Goal: Task Accomplishment & Management: Complete application form

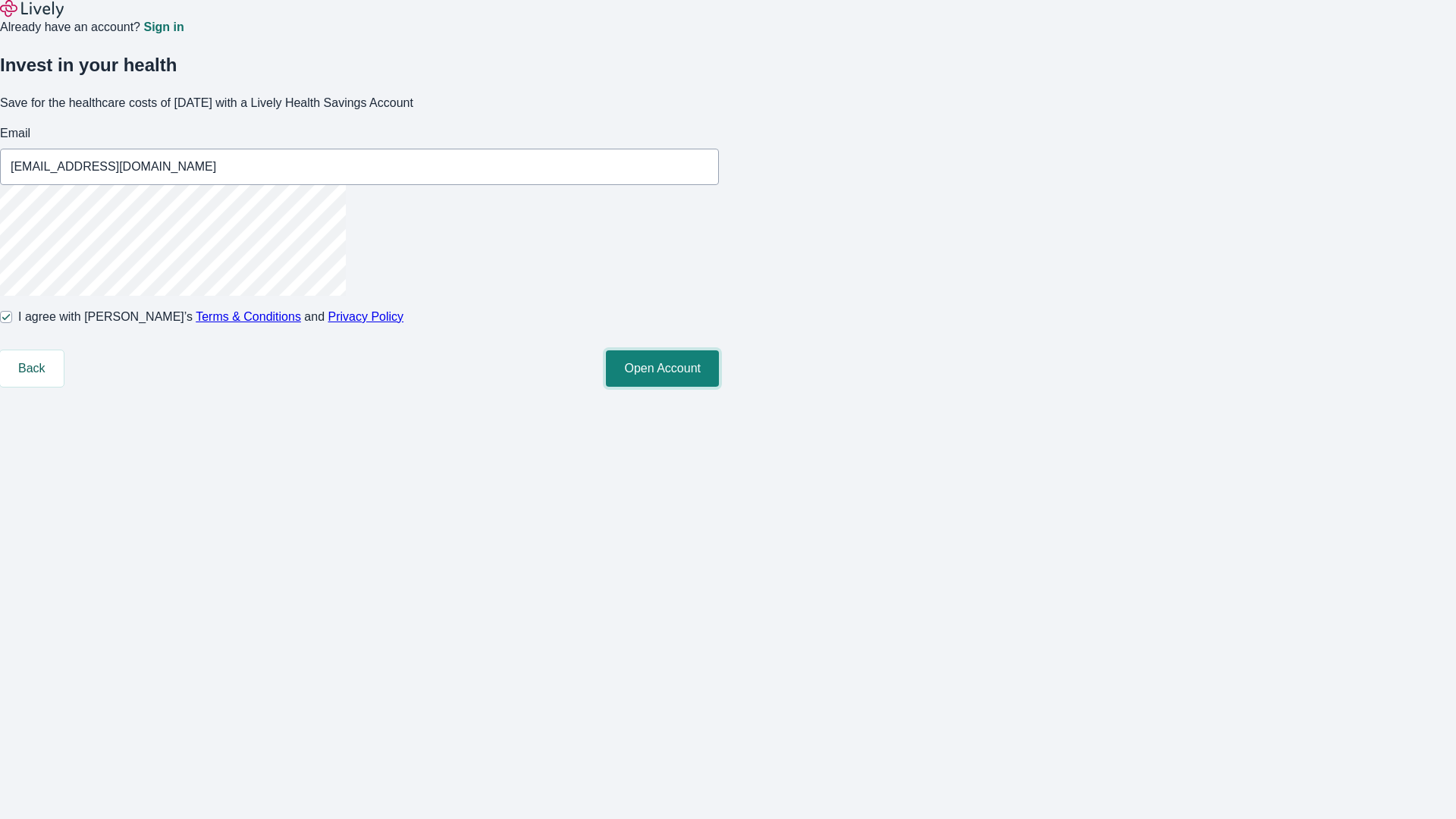
click at [719, 387] on button "Open Account" at bounding box center [663, 368] width 113 height 36
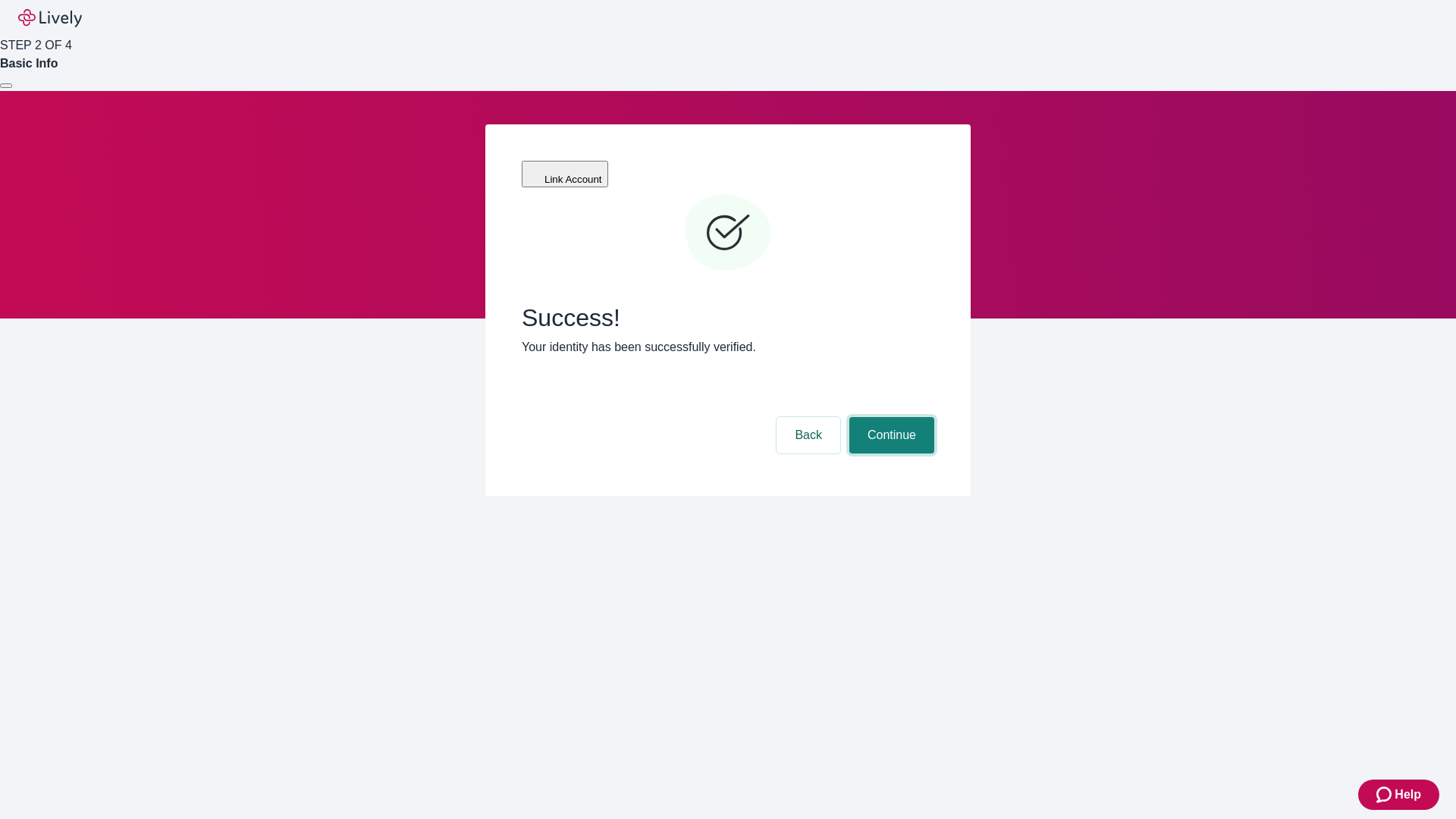
click at [889, 417] on button "Continue" at bounding box center [891, 434] width 85 height 36
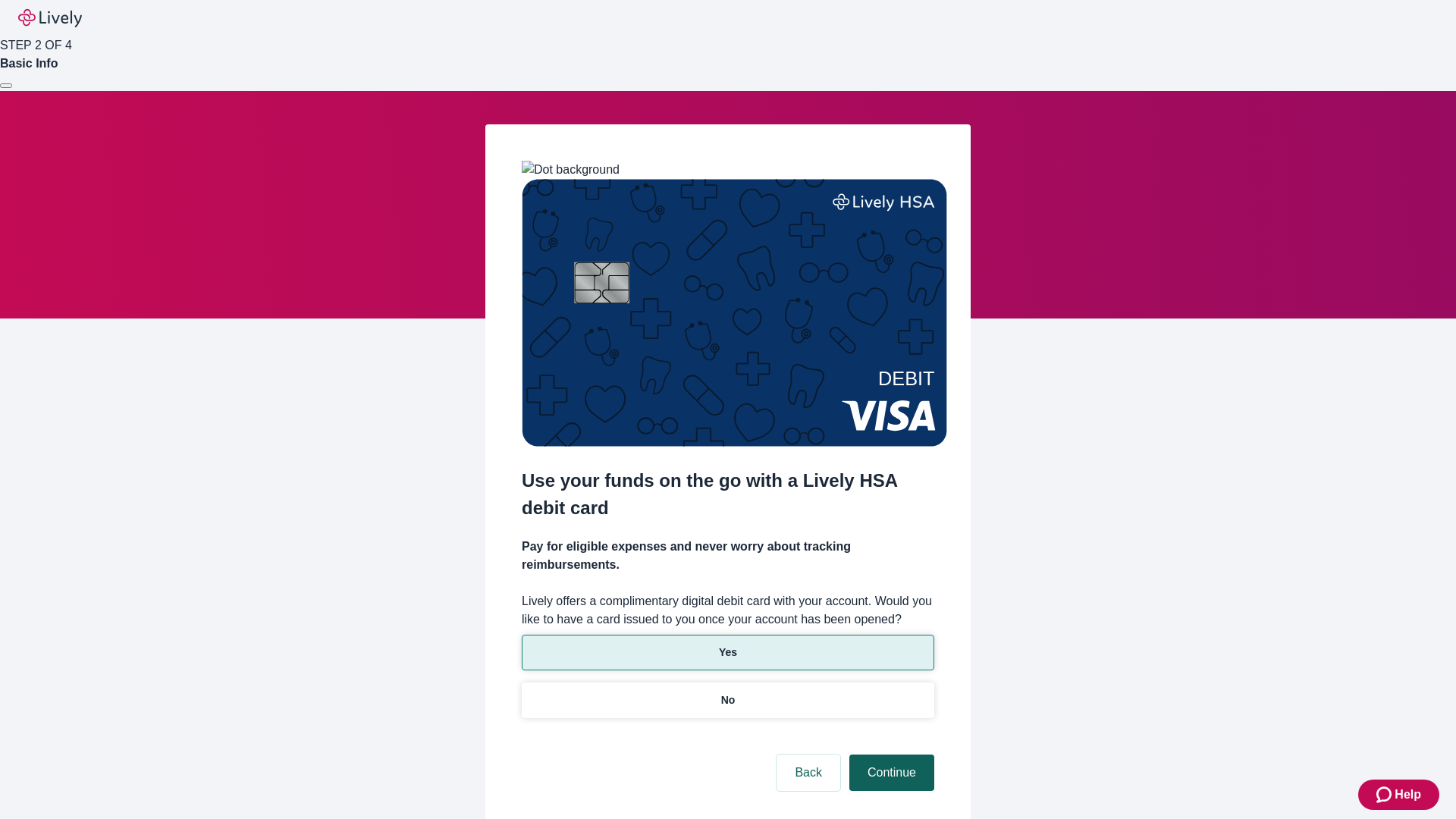
click at [727, 692] on p "No" at bounding box center [728, 701] width 15 height 16
click at [889, 755] on button "Continue" at bounding box center [891, 772] width 85 height 36
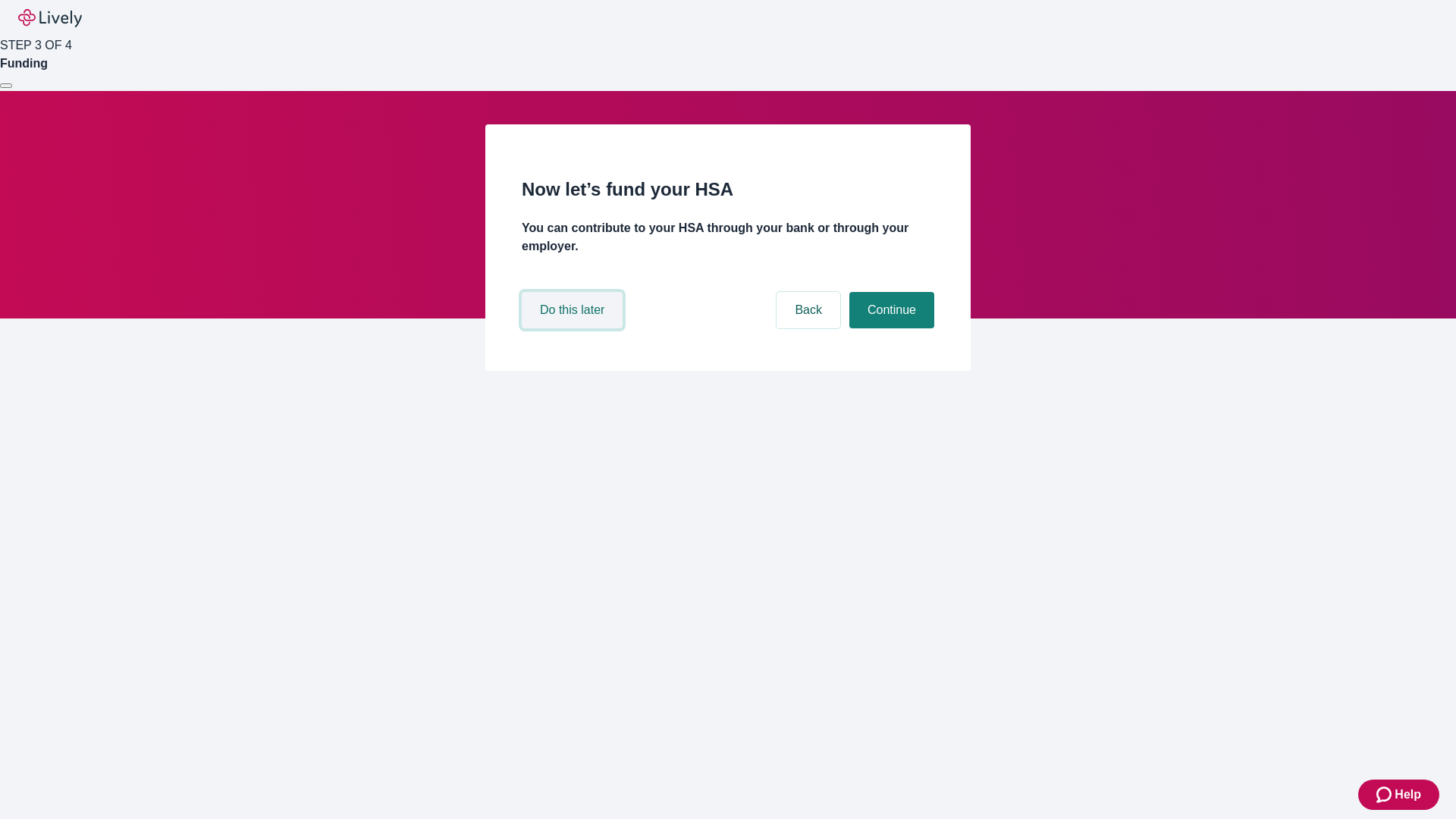
click at [574, 328] on button "Do this later" at bounding box center [572, 310] width 101 height 36
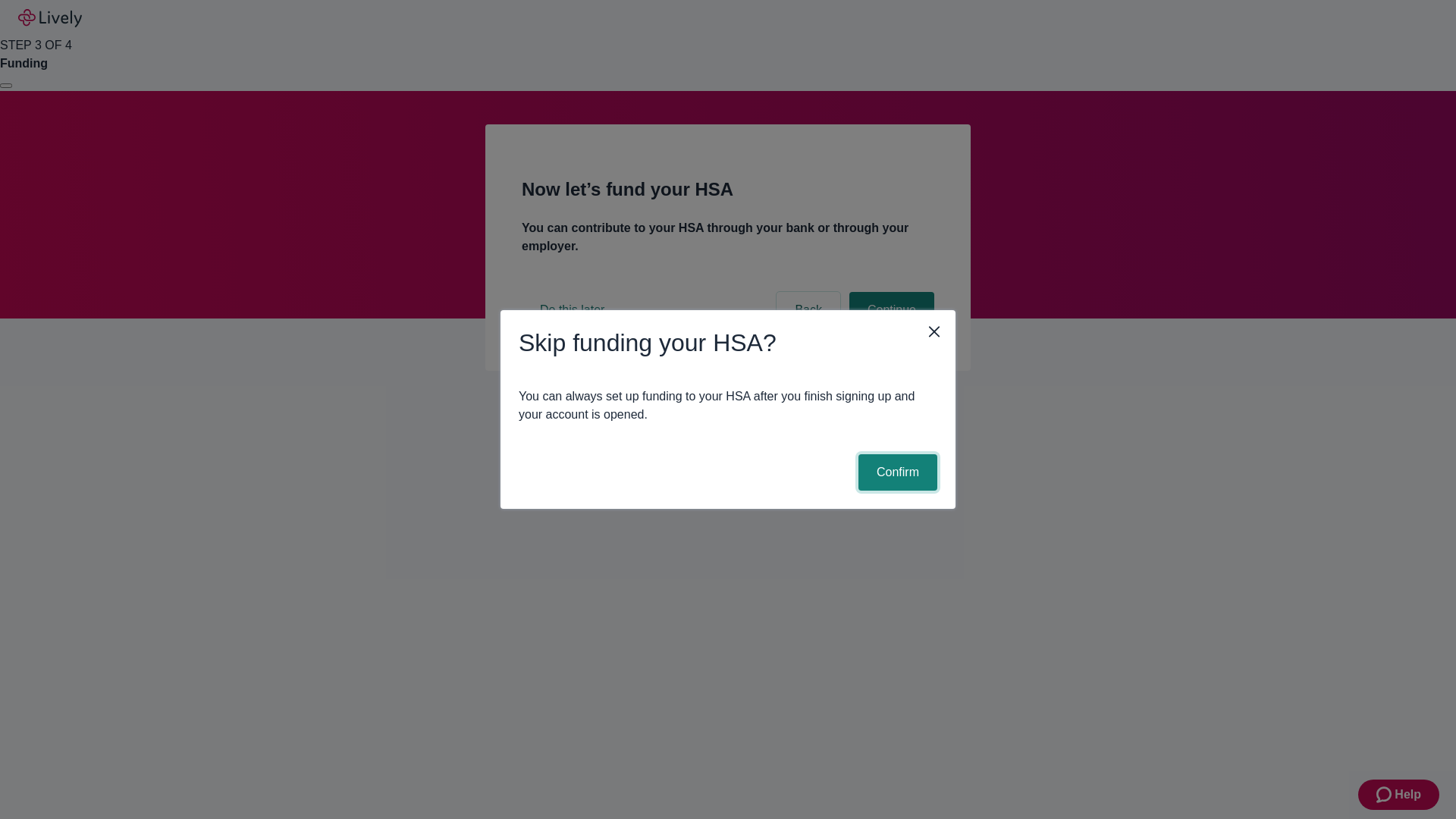
click at [896, 472] on button "Confirm" at bounding box center [898, 472] width 79 height 36
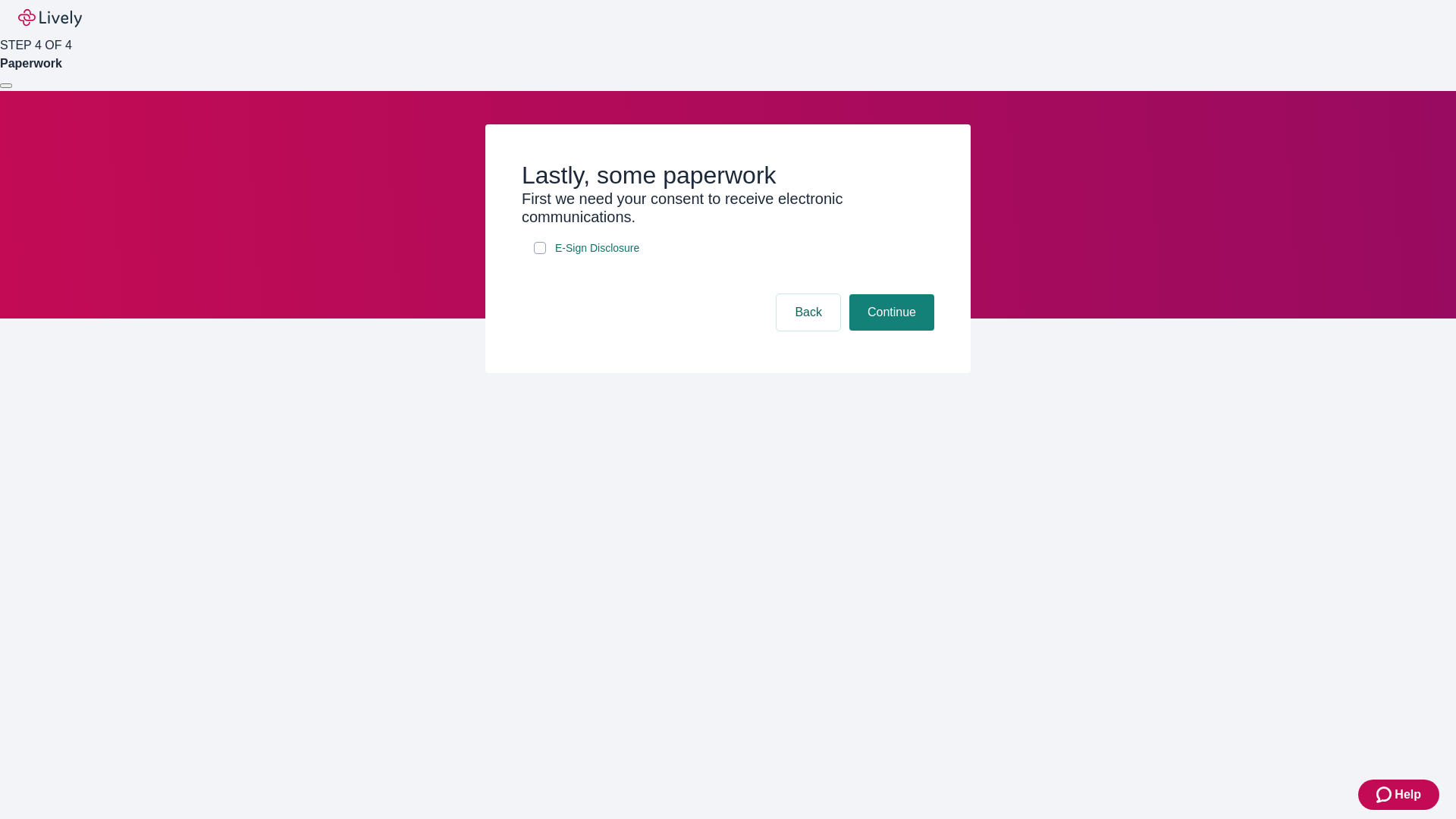
click at [540, 254] on input "E-Sign Disclosure" at bounding box center [539, 247] width 12 height 12
checkbox input "true"
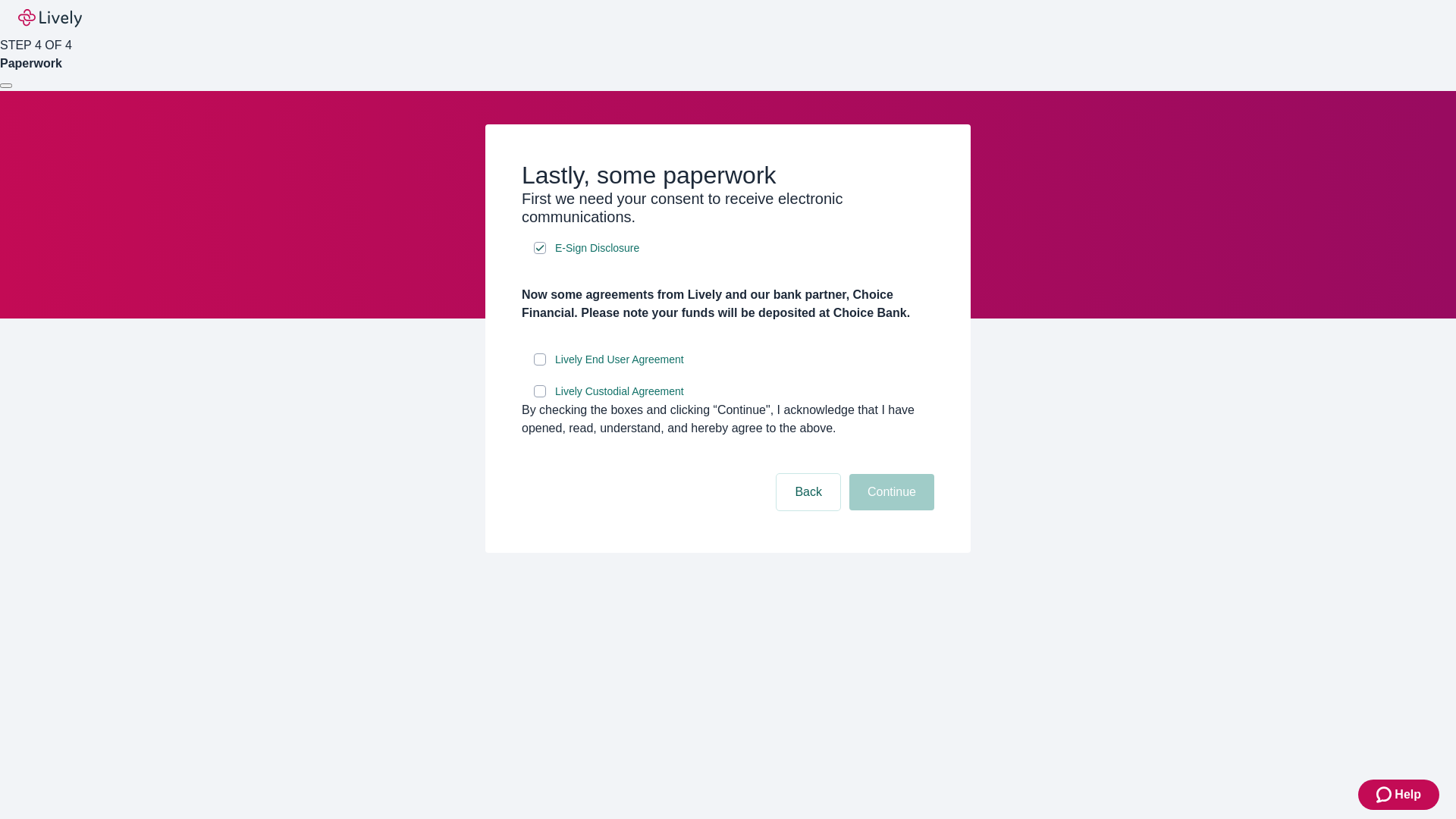
click at [540, 365] on input "Lively End User Agreement" at bounding box center [539, 359] width 12 height 12
checkbox input "true"
click at [540, 397] on input "Lively Custodial Agreement" at bounding box center [539, 391] width 12 height 12
checkbox input "true"
click at [889, 510] on button "Continue" at bounding box center [891, 492] width 85 height 36
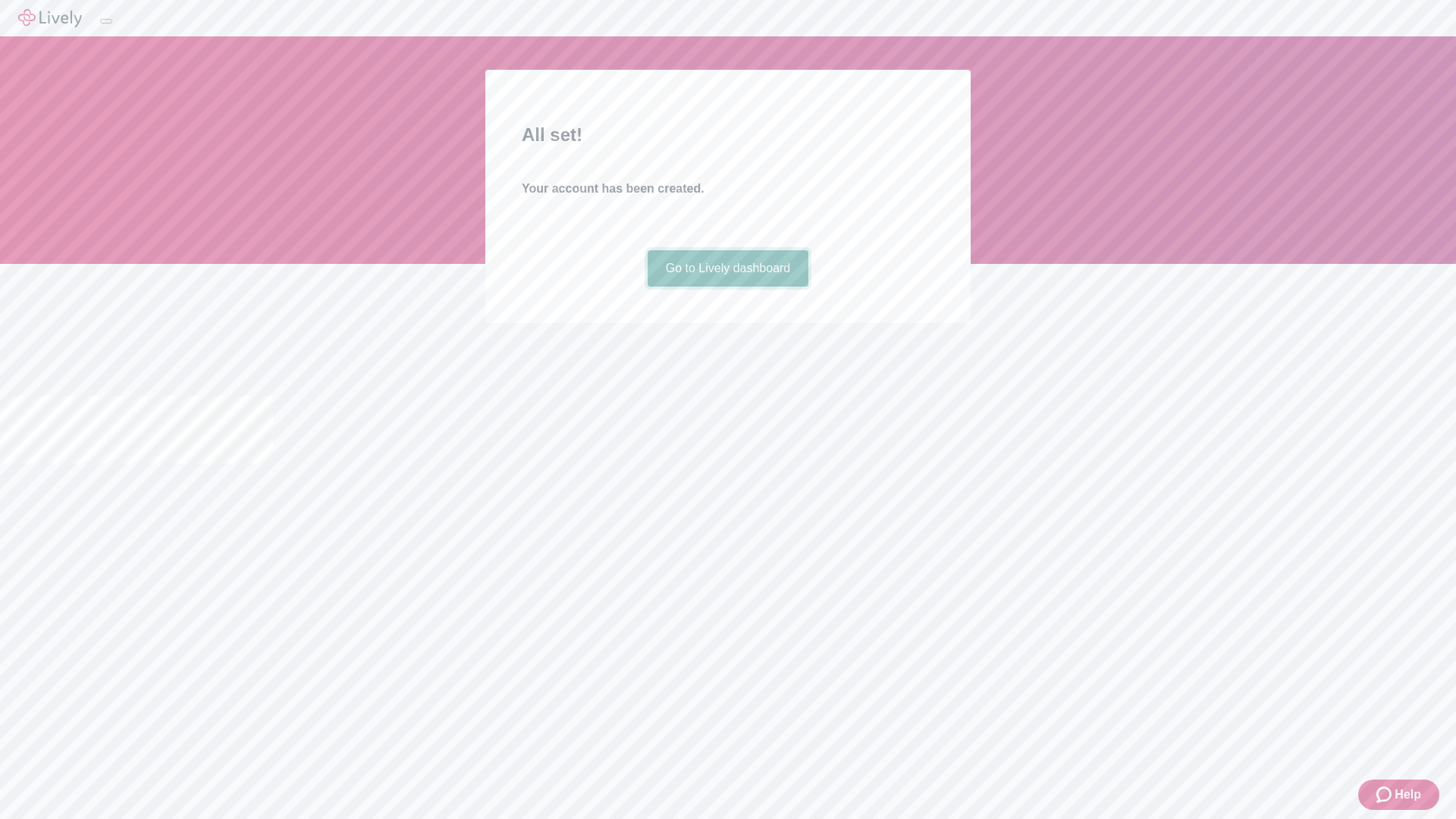
click at [727, 287] on link "Go to Lively dashboard" at bounding box center [728, 268] width 161 height 36
